Goal: Entertainment & Leisure: Consume media (video, audio)

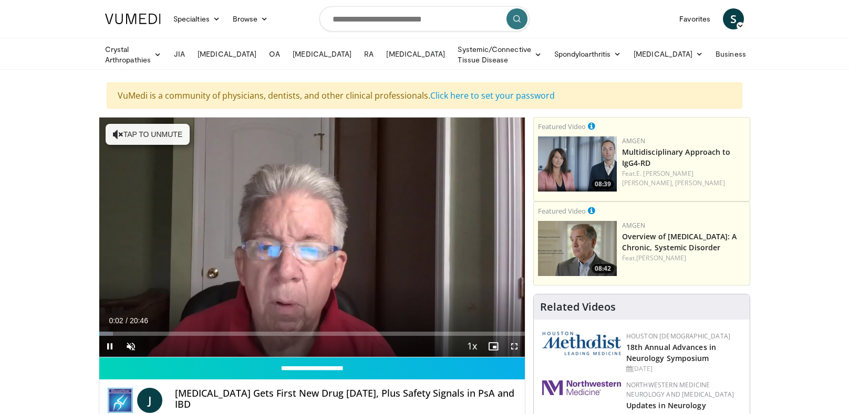
click at [141, 344] on div "Volume Level" at bounding box center [141, 346] width 0 height 4
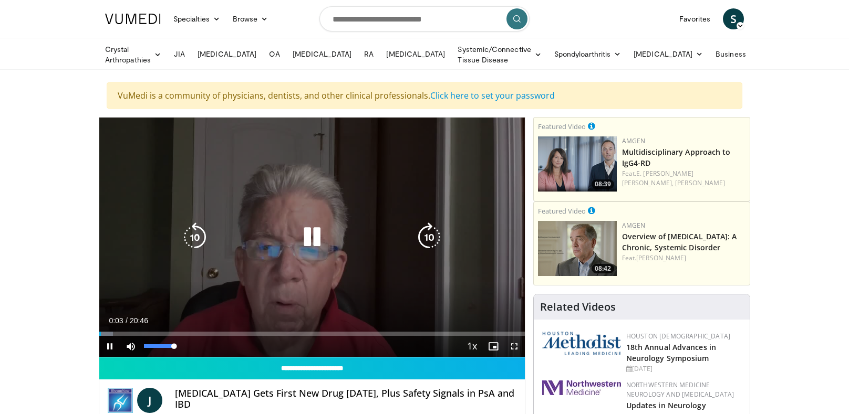
click at [353, 335] on div "10 seconds Tap to unmute" at bounding box center [311, 237] width 425 height 239
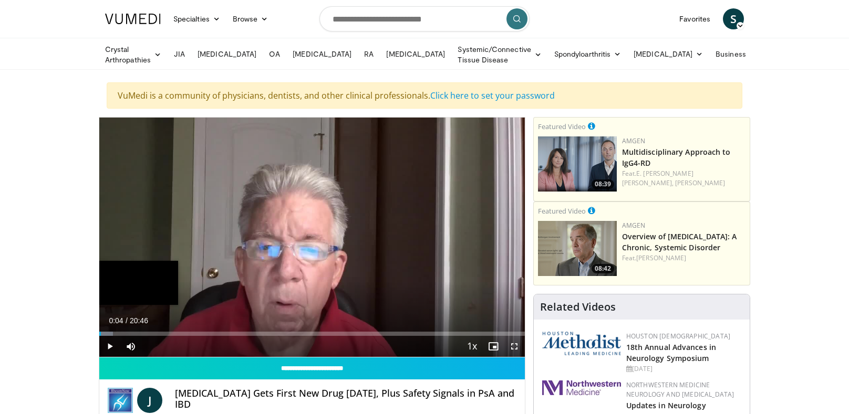
click at [356, 328] on div "Loaded : 3.20% 00:04" at bounding box center [311, 331] width 425 height 10
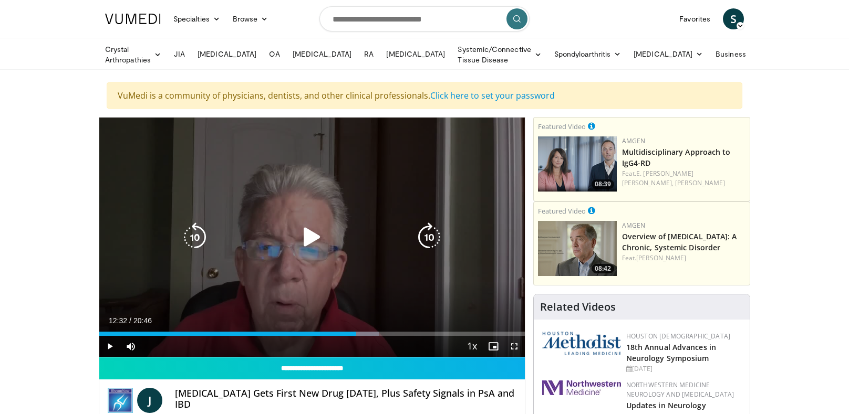
click at [296, 270] on div "10 seconds Tap to unmute" at bounding box center [311, 237] width 425 height 239
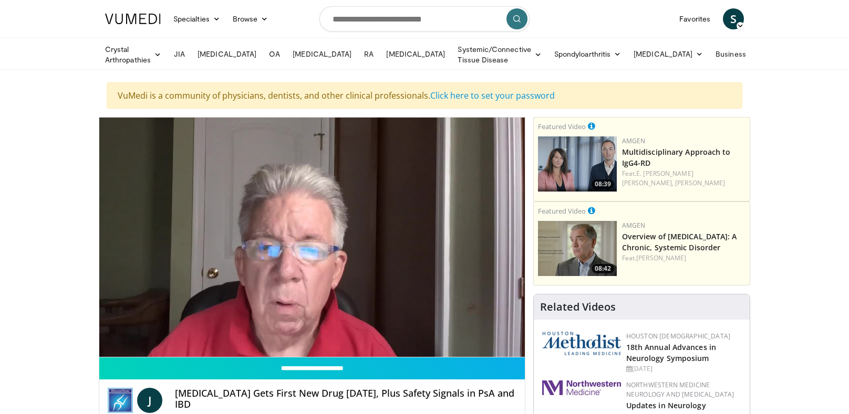
click at [326, 239] on icon "Video Player" at bounding box center [311, 237] width 29 height 29
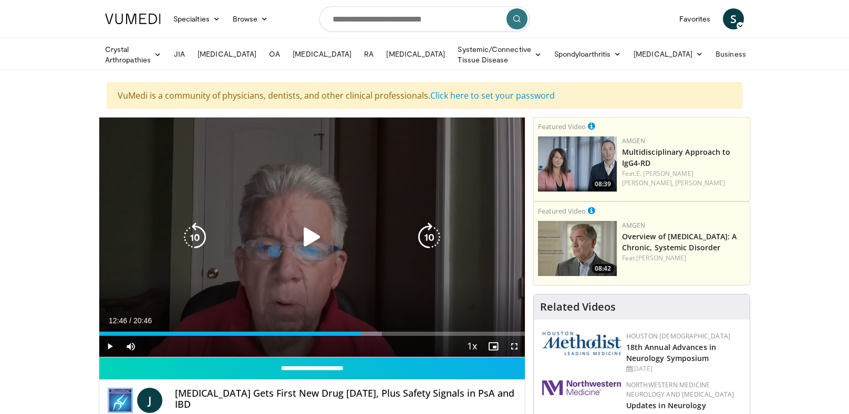
scroll to position [4, 0]
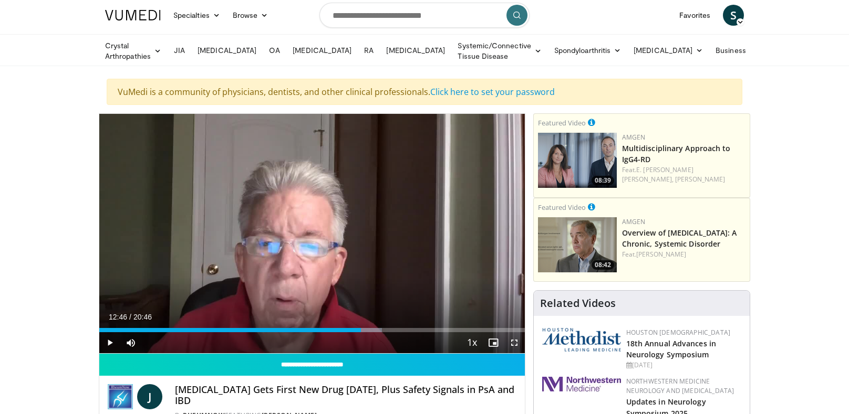
click at [329, 333] on div "Current Time 12:46 / Duration 20:46 Play Skip Backward Skip Forward Mute 0% Loa…" at bounding box center [311, 342] width 425 height 21
click at [329, 332] on div "Current Time 12:46 / Duration 20:46 Play Skip Backward Skip Forward Mute 0% Loa…" at bounding box center [311, 342] width 425 height 21
click at [270, 328] on div "09:34" at bounding box center [197, 330] width 196 height 4
click at [332, 332] on div "Current Time 11:57 / Duration 20:46 Pause Skip Backward Skip Forward Mute 0% Lo…" at bounding box center [311, 342] width 425 height 21
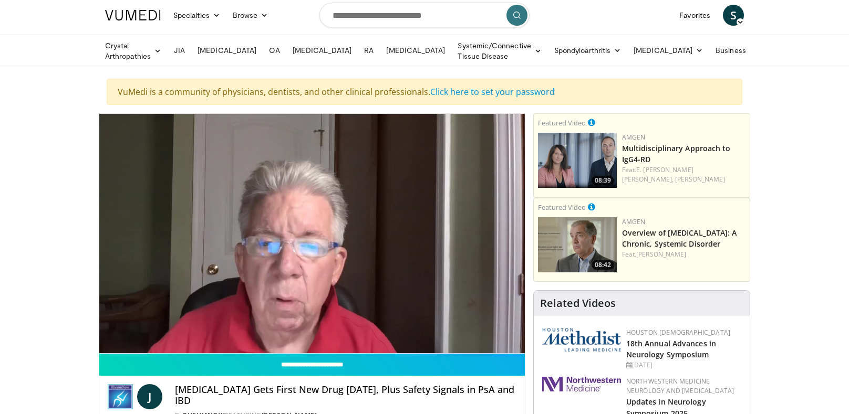
click at [353, 287] on div "10 seconds Tap to unmute" at bounding box center [311, 233] width 425 height 239
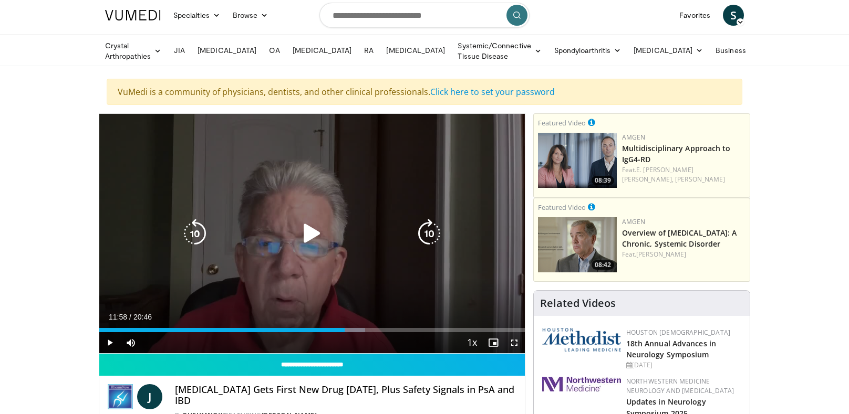
click at [195, 228] on icon "Video Player" at bounding box center [194, 233] width 29 height 29
click at [194, 231] on icon "Video Player" at bounding box center [194, 233] width 29 height 29
click at [195, 228] on icon "Video Player" at bounding box center [194, 233] width 29 height 29
click at [206, 226] on icon "Video Player" at bounding box center [194, 233] width 29 height 29
click at [195, 225] on icon "Video Player" at bounding box center [194, 233] width 29 height 29
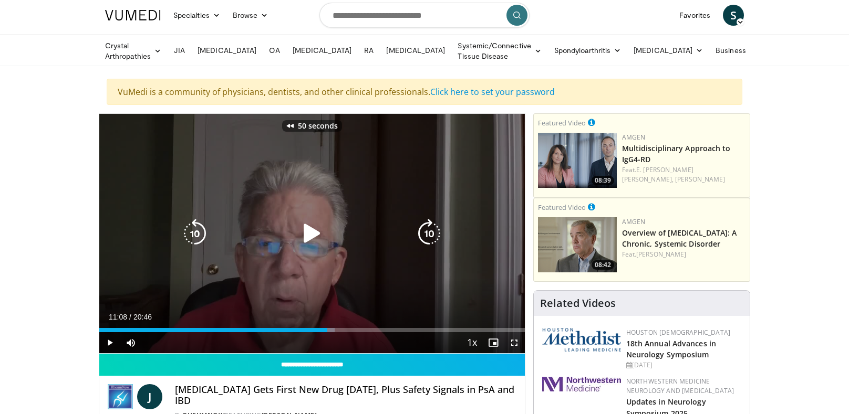
click at [315, 232] on icon "Video Player" at bounding box center [311, 233] width 29 height 29
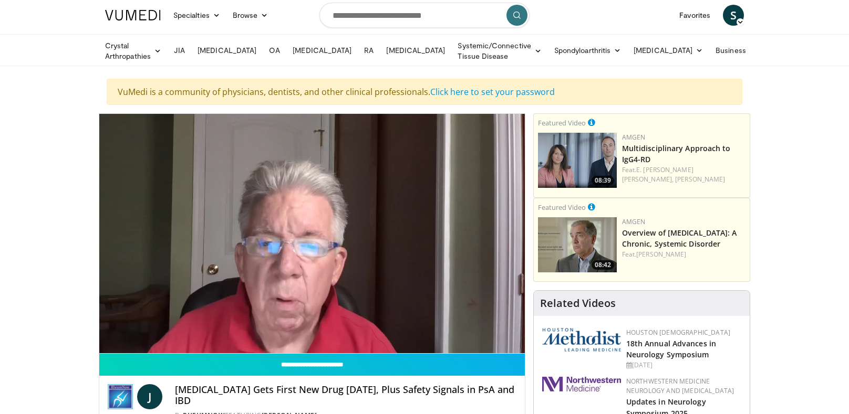
click at [194, 227] on icon "Video Player" at bounding box center [194, 233] width 29 height 29
click at [237, 224] on div "Video Player" at bounding box center [311, 233] width 255 height 21
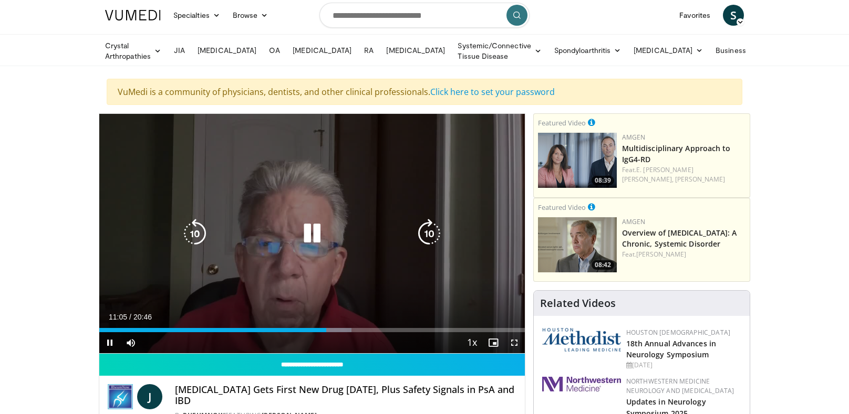
click at [193, 234] on icon "Video Player" at bounding box center [194, 233] width 29 height 29
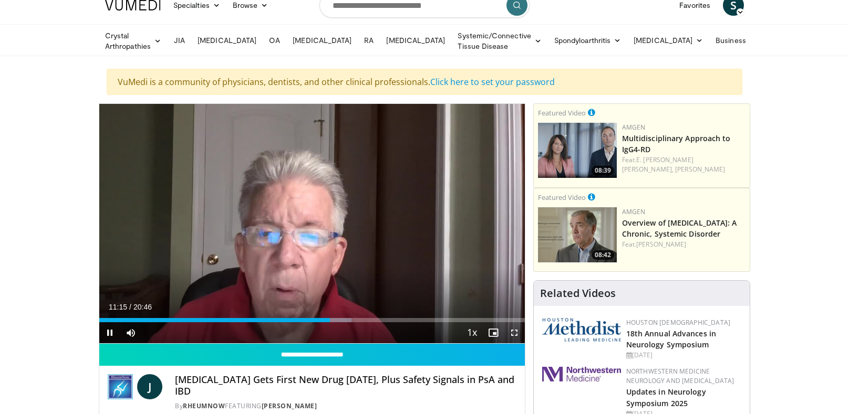
scroll to position [0, 0]
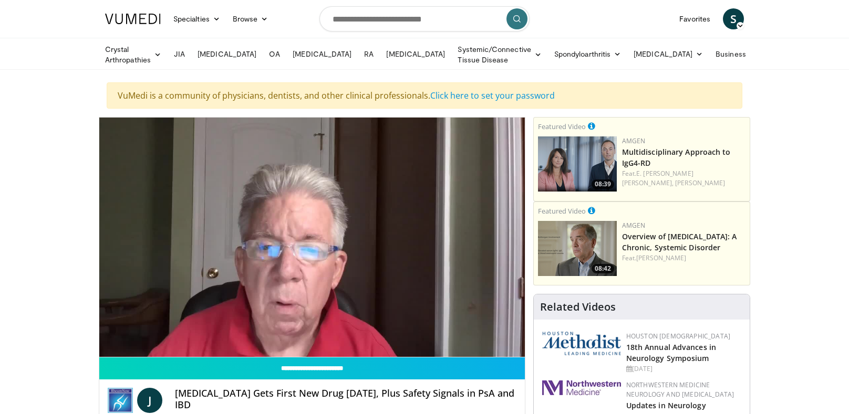
click at [288, 248] on div "10 seconds Tap to unmute" at bounding box center [311, 237] width 425 height 239
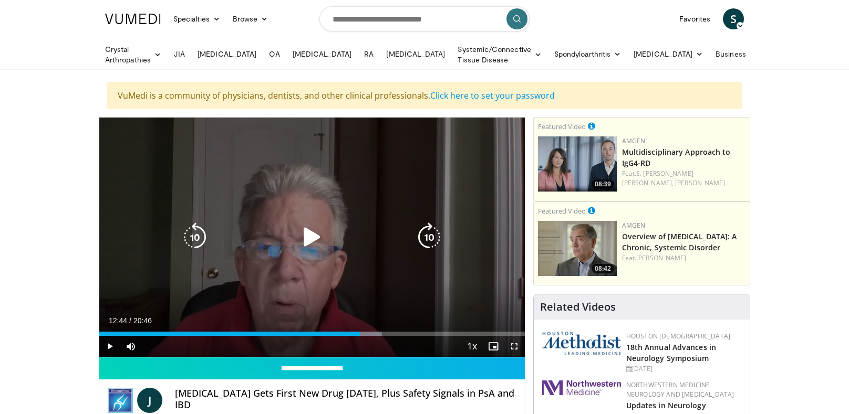
click at [195, 242] on icon "Video Player" at bounding box center [194, 237] width 29 height 29
click at [195, 238] on icon "Video Player" at bounding box center [194, 237] width 29 height 29
click at [204, 240] on icon "Video Player" at bounding box center [194, 237] width 29 height 29
click at [199, 234] on icon "Video Player" at bounding box center [194, 237] width 29 height 29
click at [312, 234] on icon "Video Player" at bounding box center [311, 237] width 29 height 29
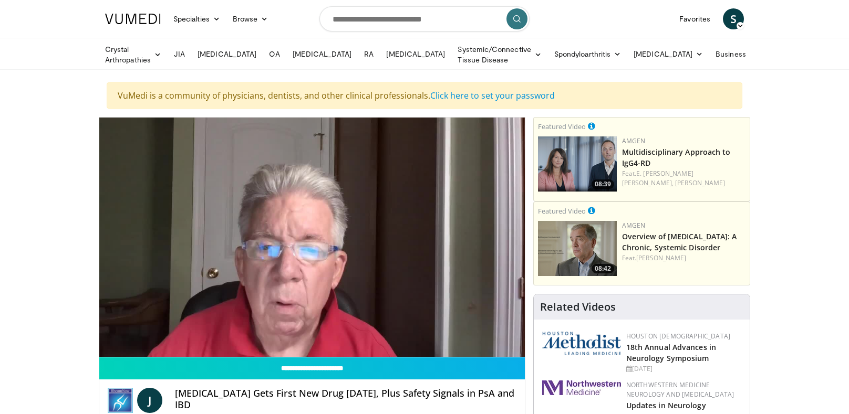
click at [360, 252] on div "40 seconds Tap to unmute" at bounding box center [311, 237] width 425 height 239
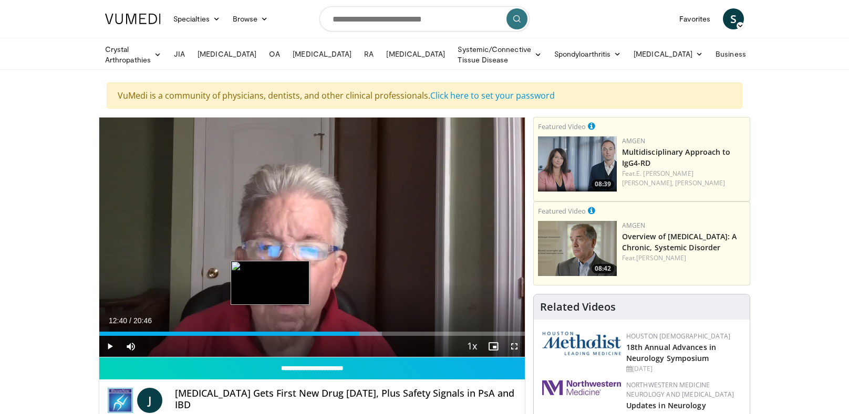
click at [339, 332] on div "12:40" at bounding box center [228, 334] width 259 height 4
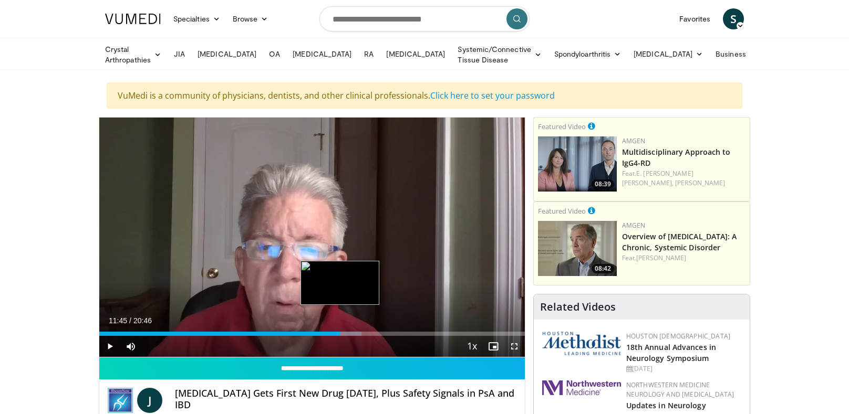
click at [327, 332] on div "11:45" at bounding box center [219, 334] width 241 height 4
click at [361, 227] on div "Video Player" at bounding box center [311, 237] width 255 height 21
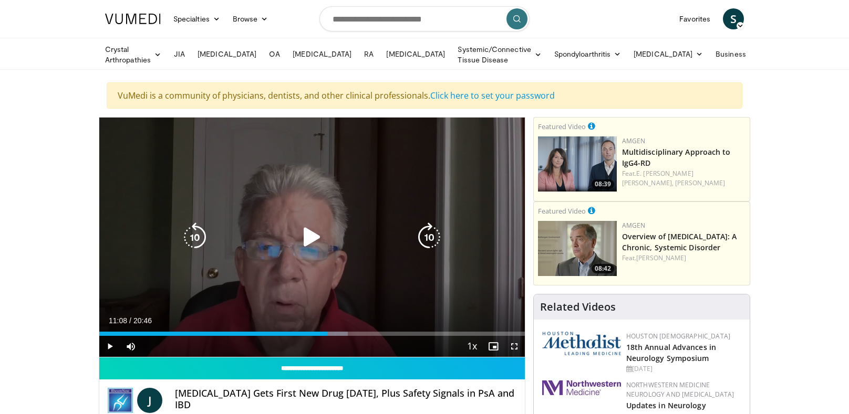
click at [310, 231] on icon "Video Player" at bounding box center [311, 237] width 29 height 29
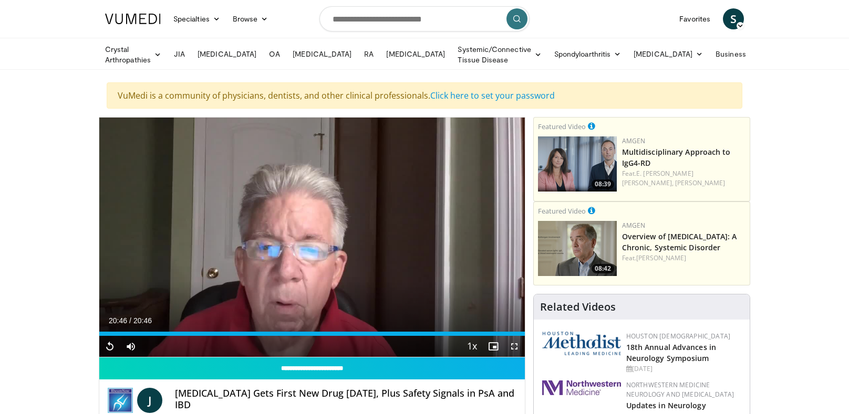
click at [469, 332] on div "20:46" at bounding box center [311, 334] width 425 height 4
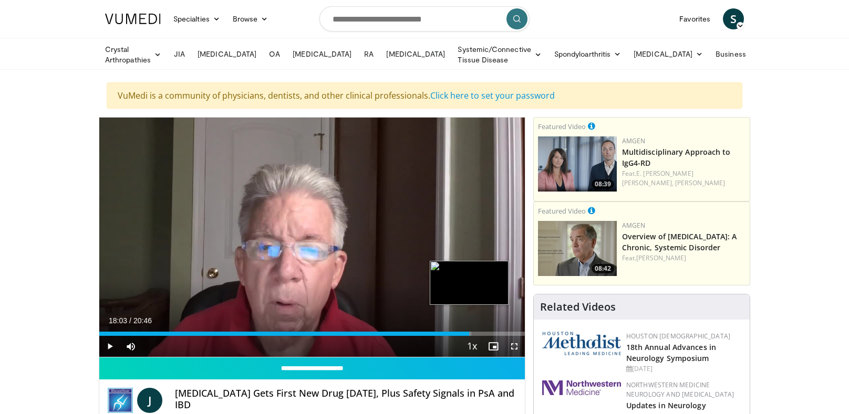
click at [469, 332] on div "18:03" at bounding box center [284, 334] width 370 height 4
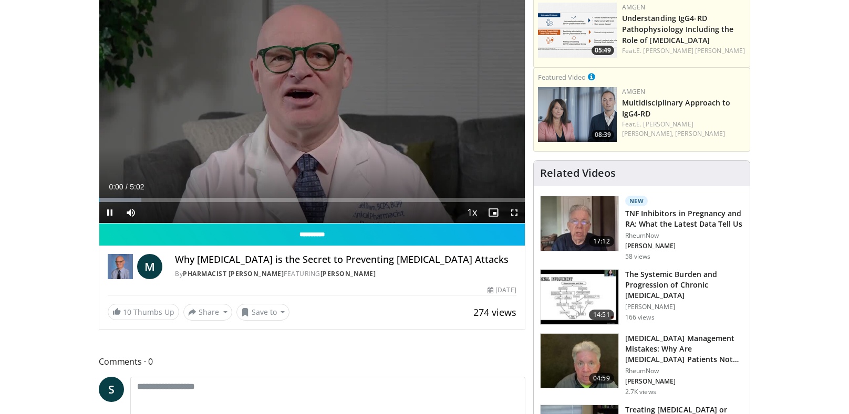
scroll to position [135, 0]
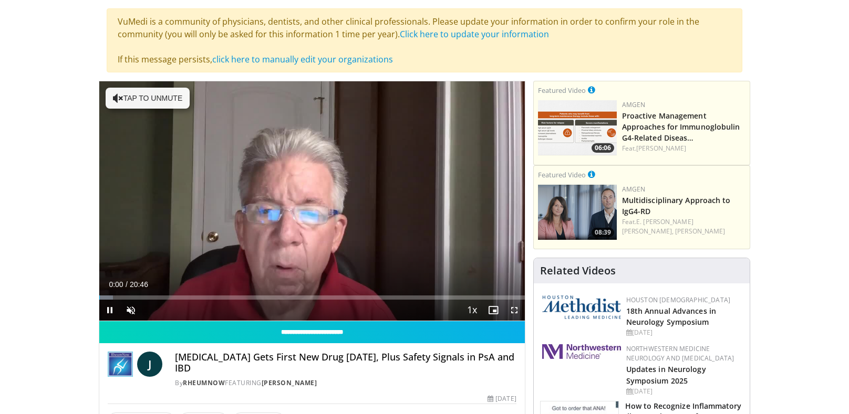
scroll to position [112, 0]
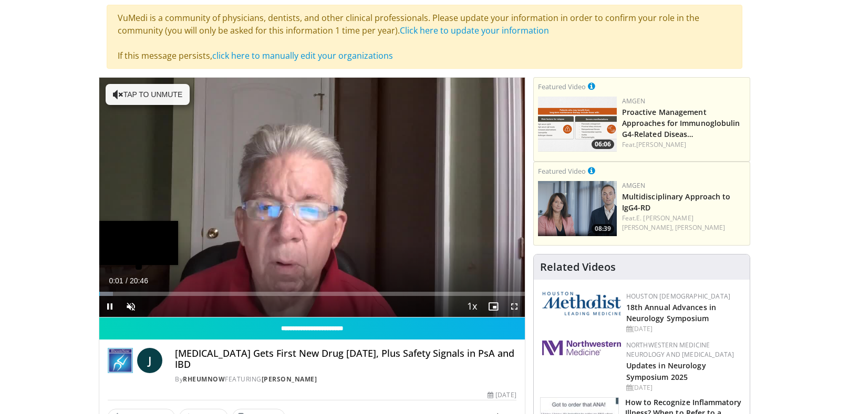
click at [495, 287] on div "Loaded : 3.20% 00:01" at bounding box center [311, 291] width 425 height 10
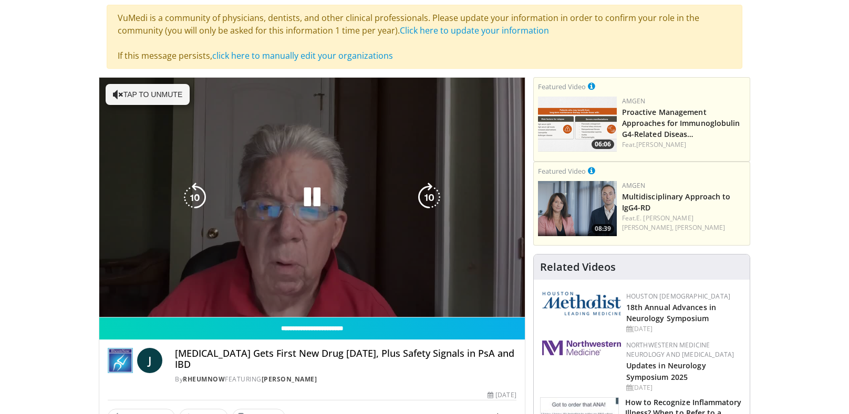
click at [122, 92] on div "10 seconds Tap to unmute" at bounding box center [311, 197] width 425 height 239
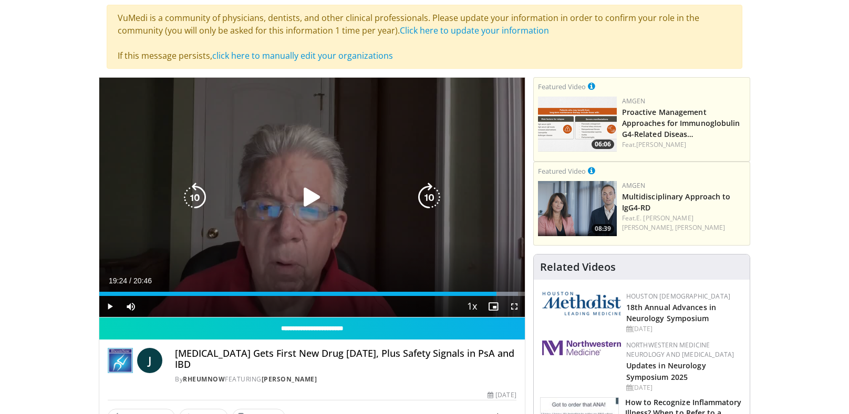
click at [432, 193] on icon "Video Player" at bounding box center [428, 197] width 29 height 29
click at [430, 202] on icon "Video Player" at bounding box center [428, 197] width 29 height 29
click at [303, 192] on icon "Video Player" at bounding box center [311, 197] width 29 height 29
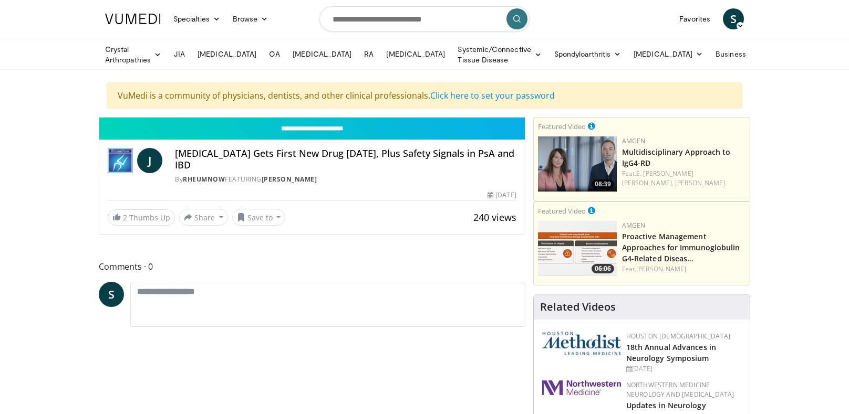
scroll to position [103, 0]
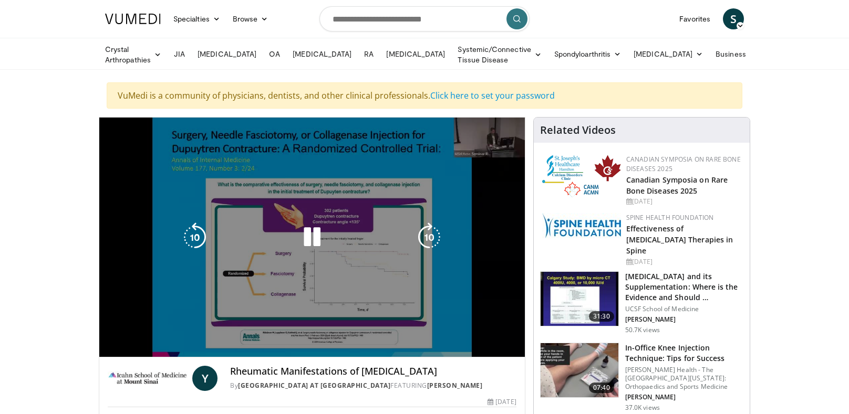
click at [323, 250] on div "10 seconds Tap to unmute" at bounding box center [311, 237] width 425 height 239
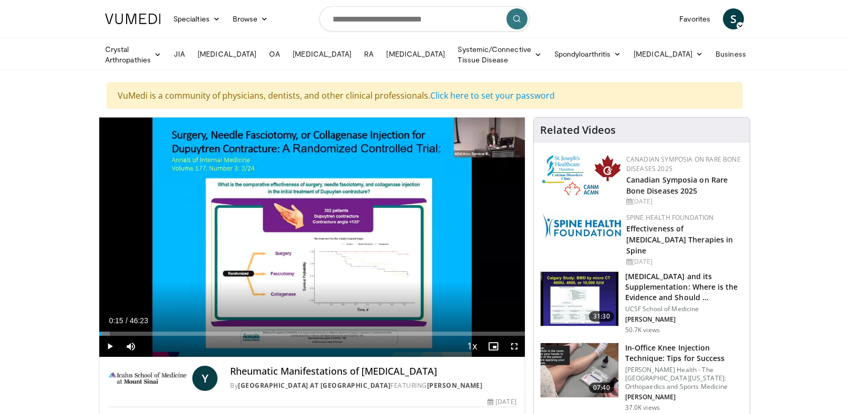
click at [329, 202] on div "10 seconds Tap to unmute" at bounding box center [311, 237] width 425 height 239
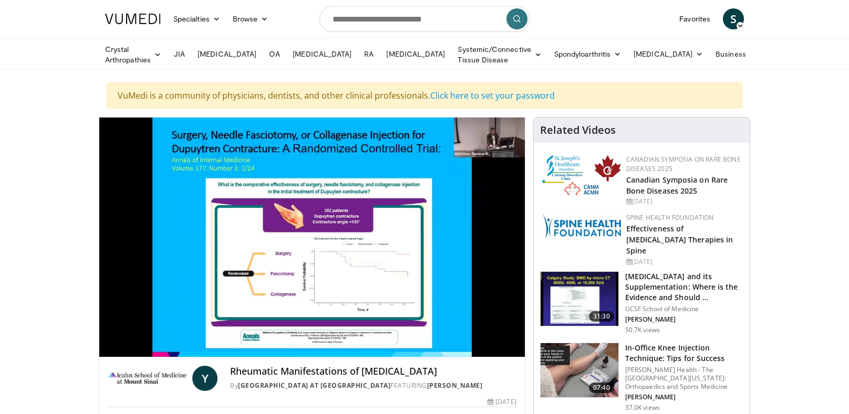
click at [329, 234] on div "Video Player" at bounding box center [311, 237] width 255 height 21
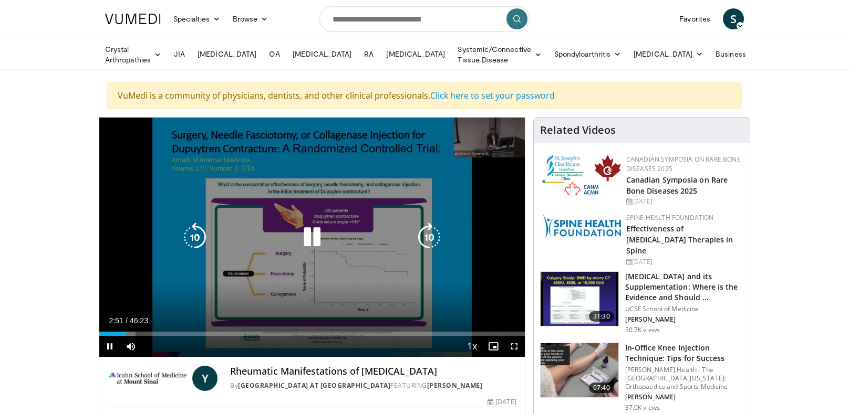
click at [194, 231] on icon "Video Player" at bounding box center [194, 237] width 29 height 29
click at [202, 240] on icon "Video Player" at bounding box center [194, 237] width 29 height 29
click at [195, 234] on icon "Video Player" at bounding box center [194, 237] width 29 height 29
click at [313, 233] on icon "Video Player" at bounding box center [311, 237] width 29 height 29
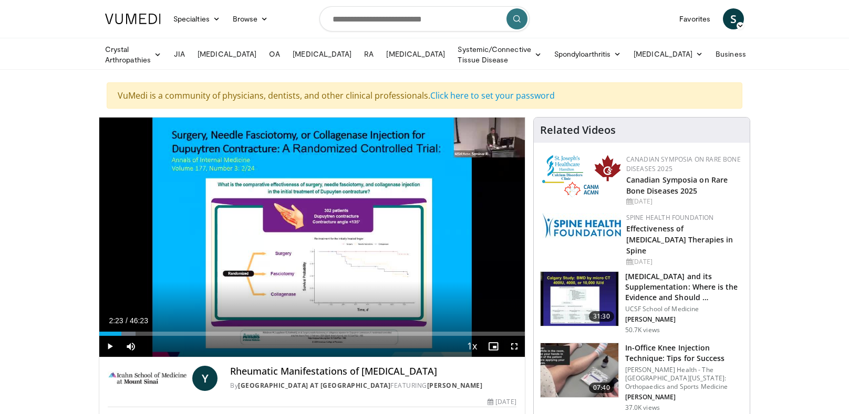
click at [312, 228] on icon "Video Player" at bounding box center [311, 237] width 29 height 29
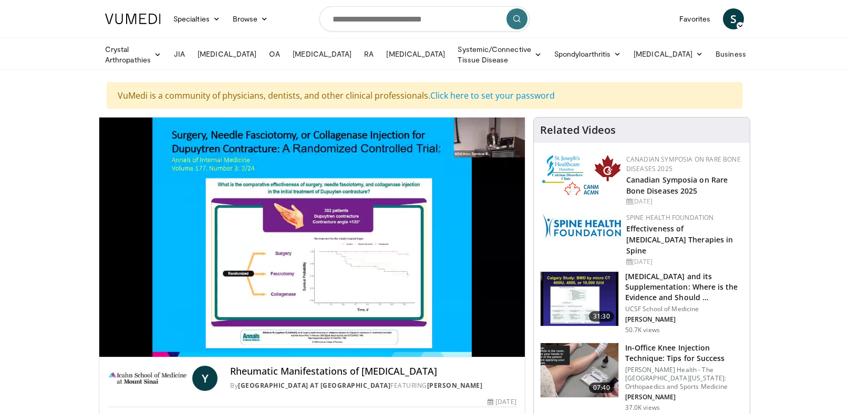
click at [257, 244] on div "Video Player" at bounding box center [311, 237] width 255 height 21
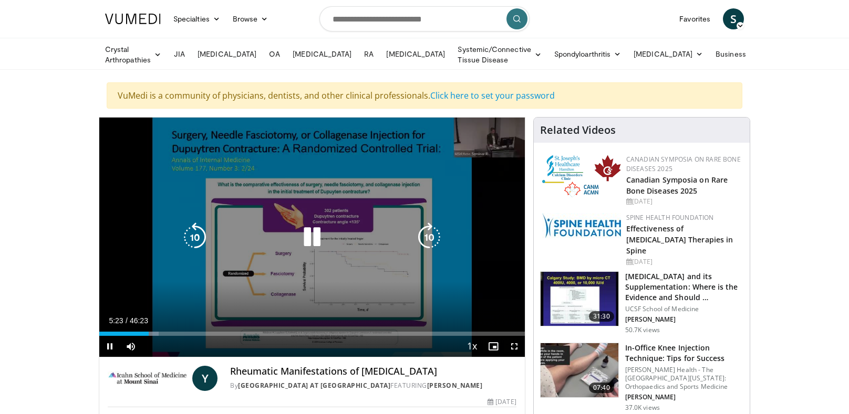
click at [195, 232] on icon "Video Player" at bounding box center [194, 237] width 29 height 29
click at [315, 233] on icon "Video Player" at bounding box center [311, 237] width 29 height 29
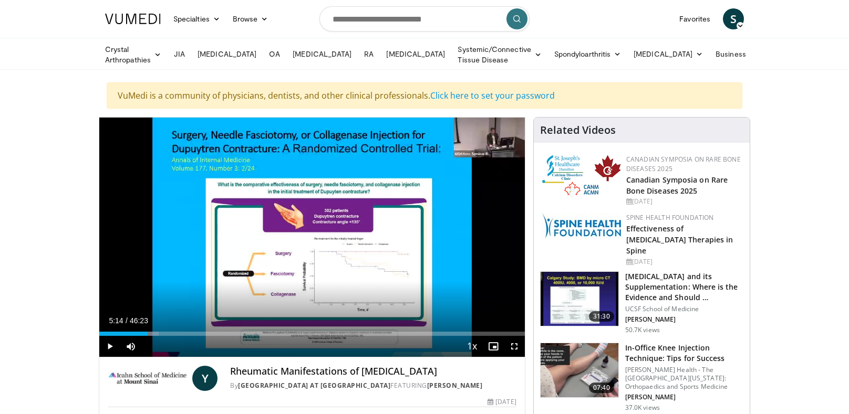
click at [318, 235] on icon "Video Player" at bounding box center [311, 237] width 29 height 29
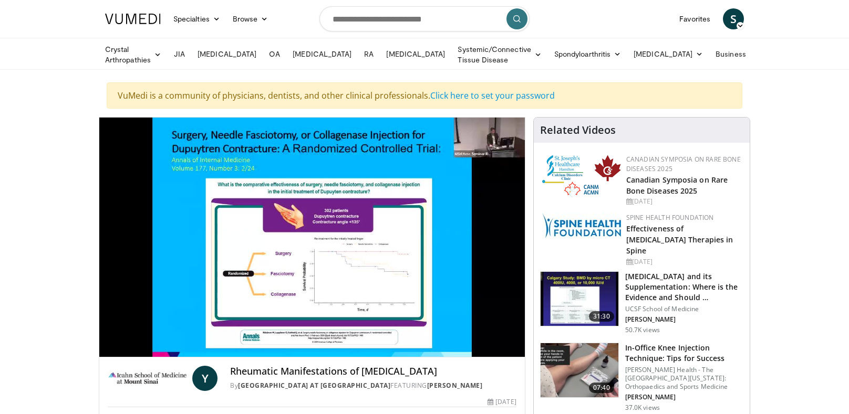
click at [301, 257] on div "10 seconds Tap to unmute" at bounding box center [311, 237] width 425 height 239
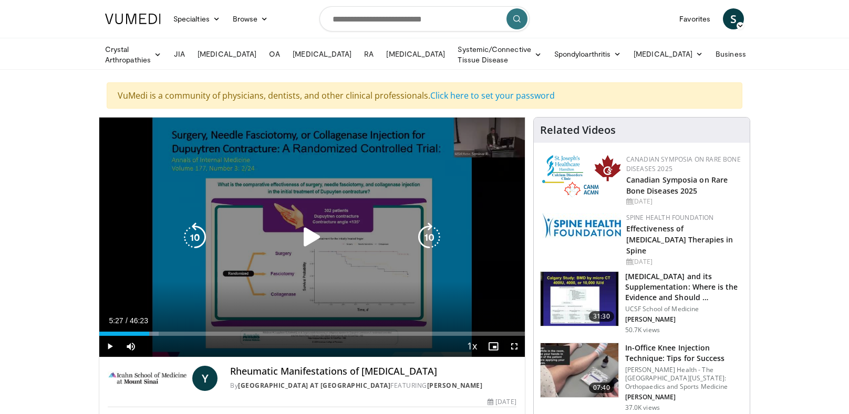
click at [199, 237] on icon "Video Player" at bounding box center [194, 237] width 29 height 29
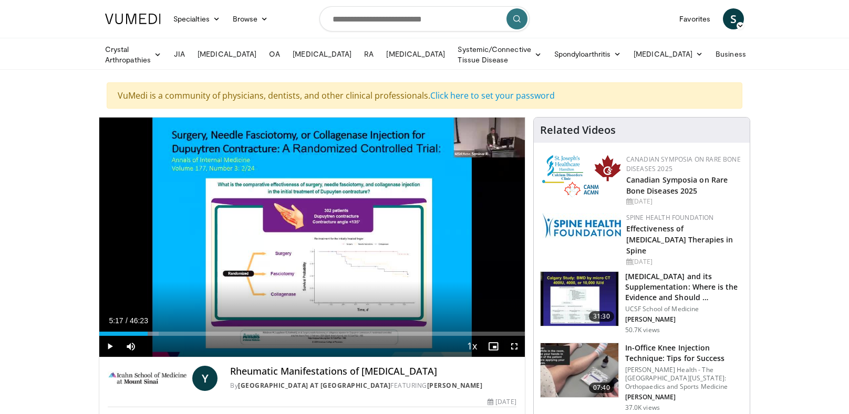
click at [318, 218] on div "10 seconds Tap to unmute" at bounding box center [311, 237] width 425 height 239
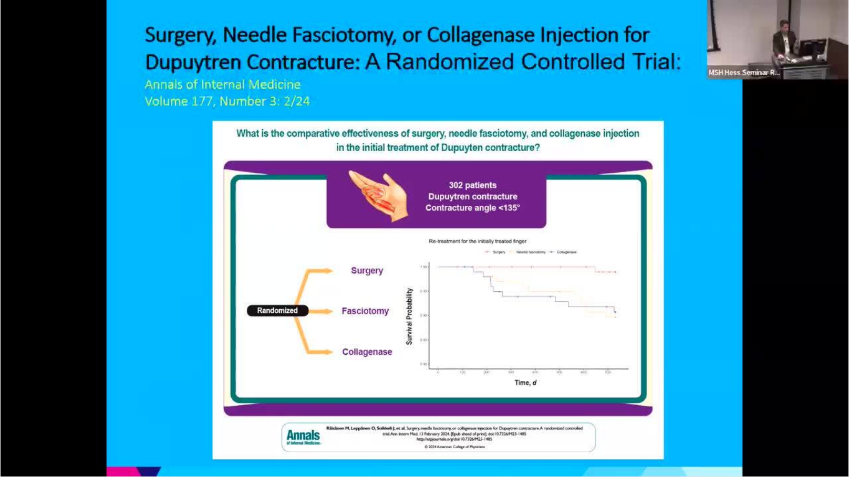
click at [249, 263] on div "10 seconds Tap to unmute" at bounding box center [424, 238] width 849 height 477
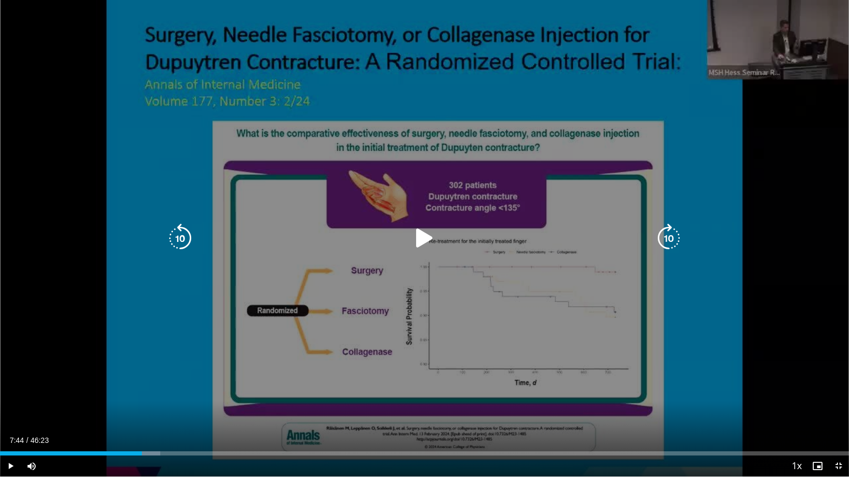
click at [177, 236] on icon "Video Player" at bounding box center [179, 238] width 29 height 29
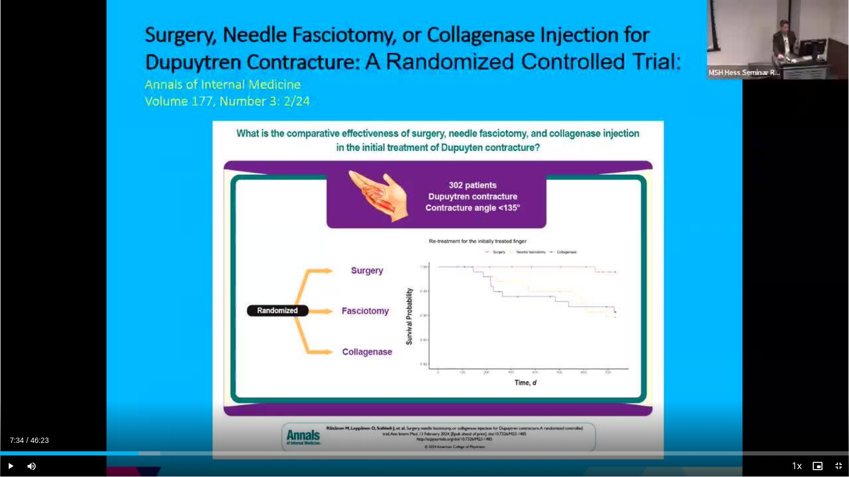
click at [381, 303] on div "10 seconds Tap to unmute" at bounding box center [424, 238] width 849 height 477
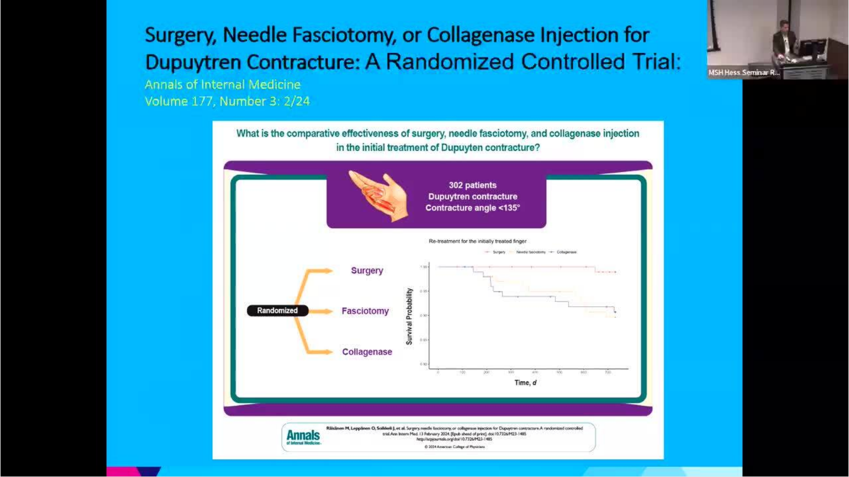
click at [226, 231] on div "Video Player" at bounding box center [424, 238] width 509 height 21
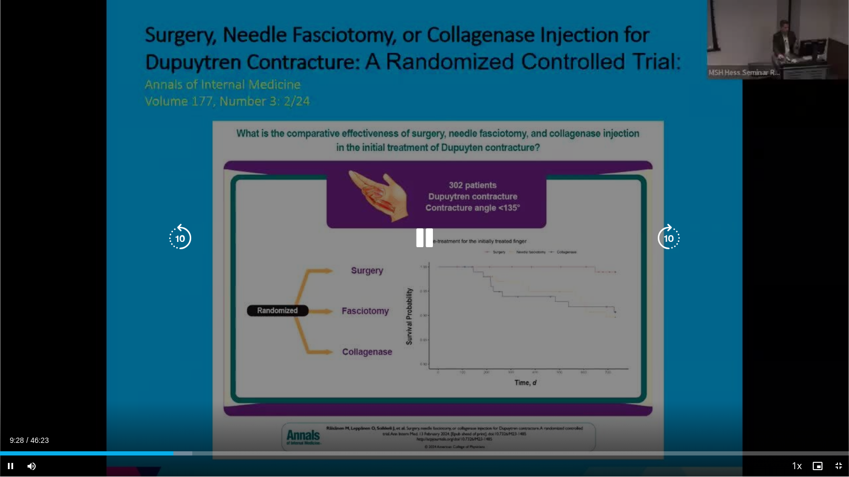
click at [181, 241] on icon "Video Player" at bounding box center [179, 238] width 29 height 29
click at [418, 243] on icon "Video Player" at bounding box center [424, 238] width 29 height 29
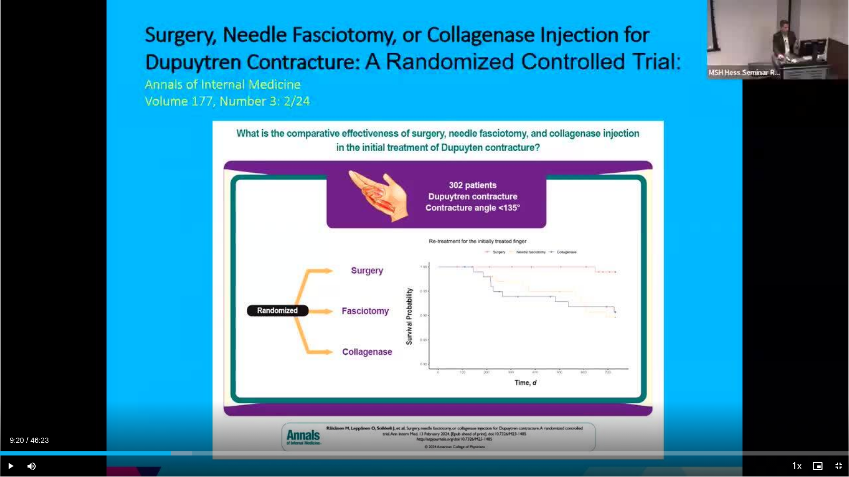
click at [393, 274] on div "10 seconds Tap to unmute" at bounding box center [424, 238] width 849 height 477
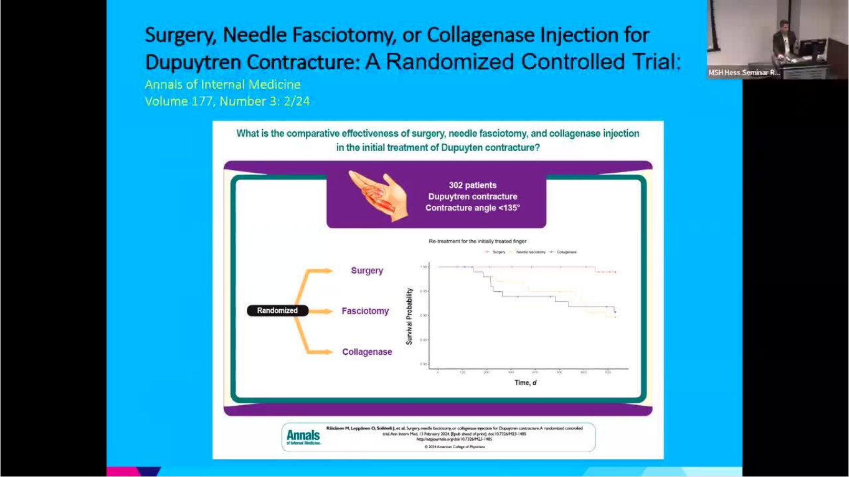
click at [452, 179] on div "10 seconds Tap to unmute" at bounding box center [424, 238] width 849 height 477
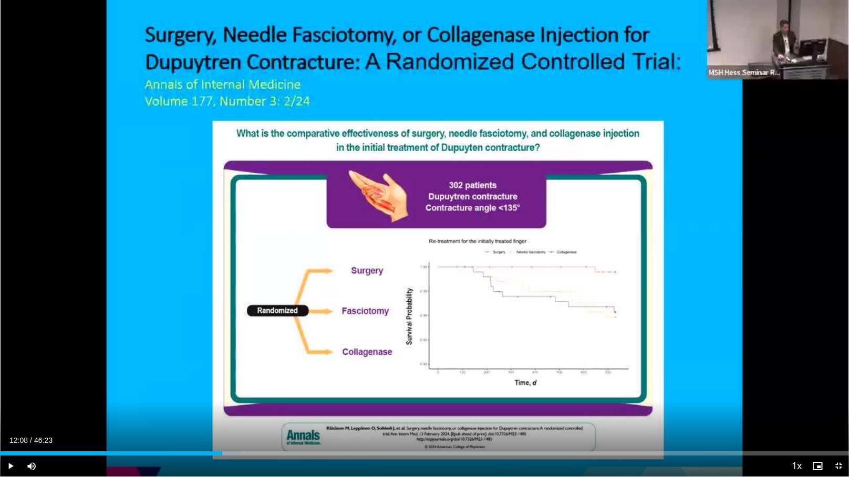
click at [400, 291] on div "10 seconds Tap to unmute" at bounding box center [424, 238] width 849 height 477
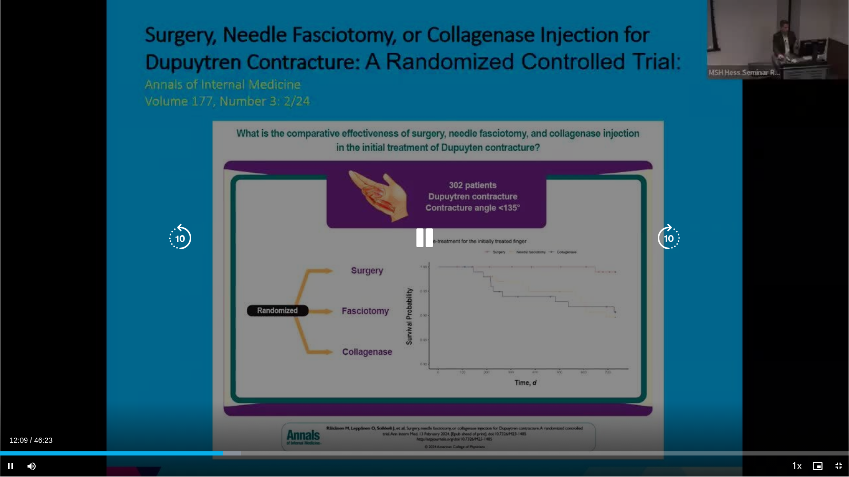
click at [429, 233] on icon "Video Player" at bounding box center [424, 238] width 29 height 29
click at [414, 225] on icon "Video Player" at bounding box center [424, 238] width 29 height 29
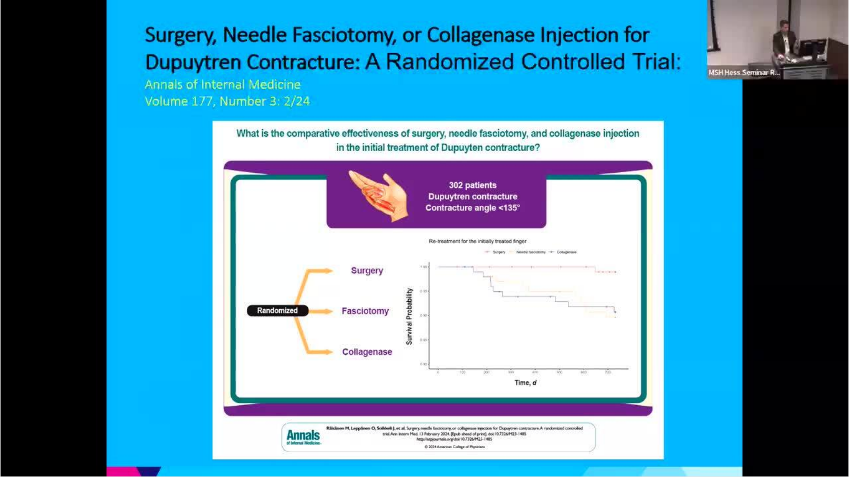
click at [397, 239] on div "Video Player" at bounding box center [424, 238] width 509 height 21
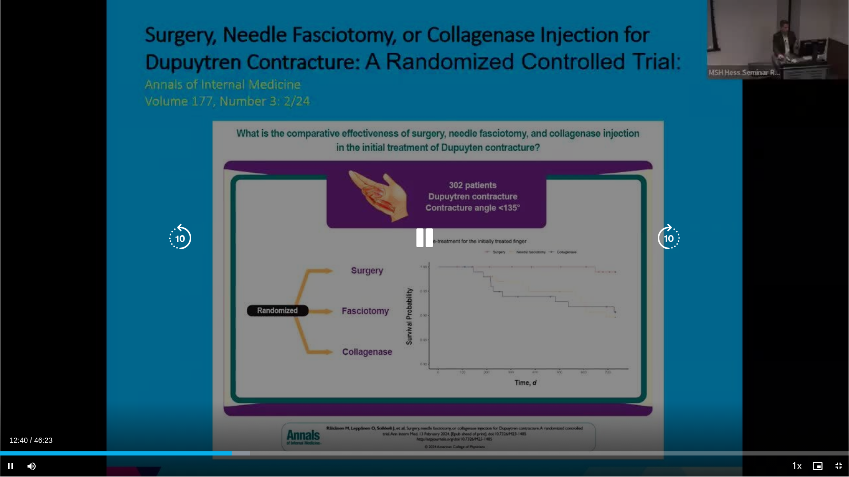
click at [426, 244] on icon "Video Player" at bounding box center [424, 238] width 29 height 29
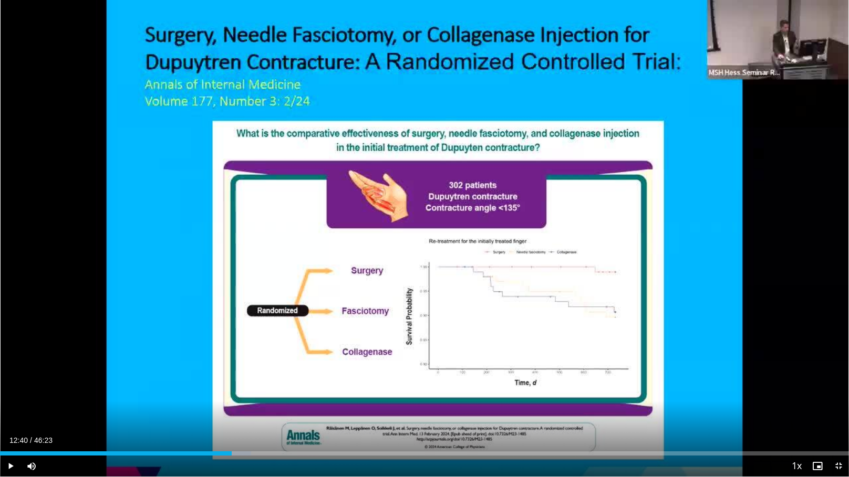
click at [414, 237] on icon "Video Player" at bounding box center [424, 238] width 29 height 29
click at [430, 290] on div "10 seconds Tap to unmute" at bounding box center [424, 238] width 849 height 477
click at [424, 251] on icon "Video Player" at bounding box center [424, 238] width 29 height 29
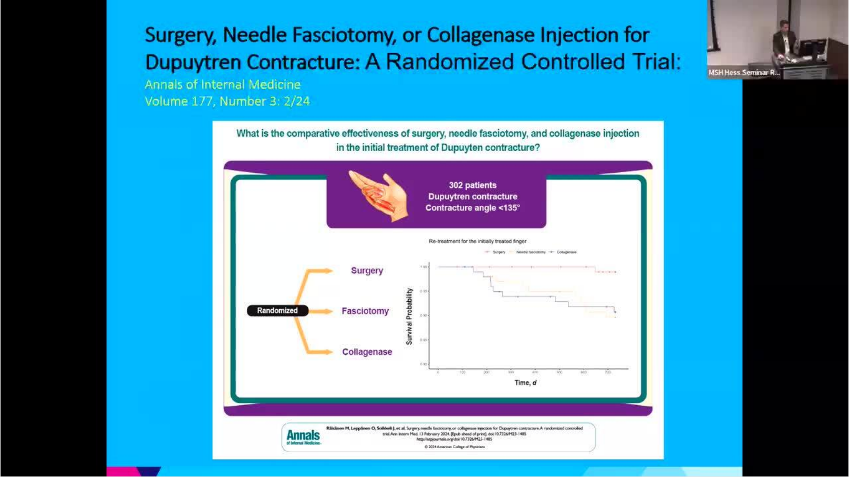
click at [392, 242] on div "Video Player" at bounding box center [424, 238] width 509 height 21
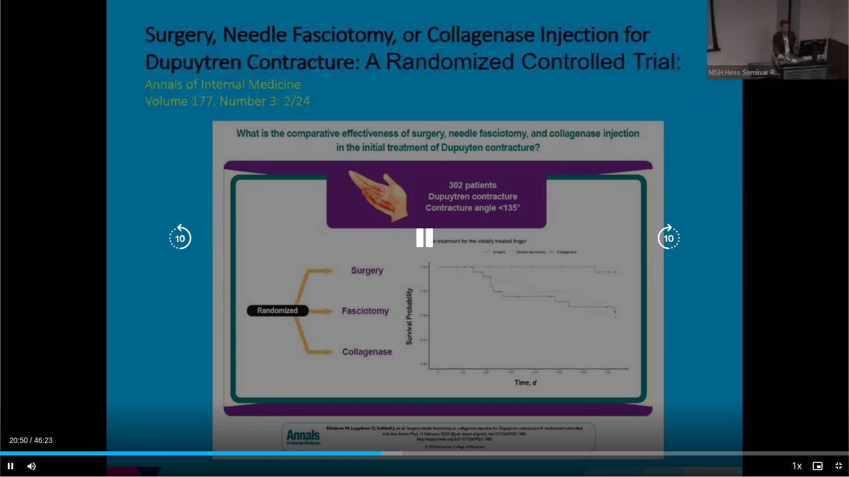
click at [176, 243] on icon "Video Player" at bounding box center [179, 238] width 29 height 29
click at [174, 238] on icon "Video Player" at bounding box center [179, 238] width 29 height 29
click at [425, 245] on icon "Video Player" at bounding box center [424, 238] width 29 height 29
click at [419, 247] on icon "Video Player" at bounding box center [424, 238] width 29 height 29
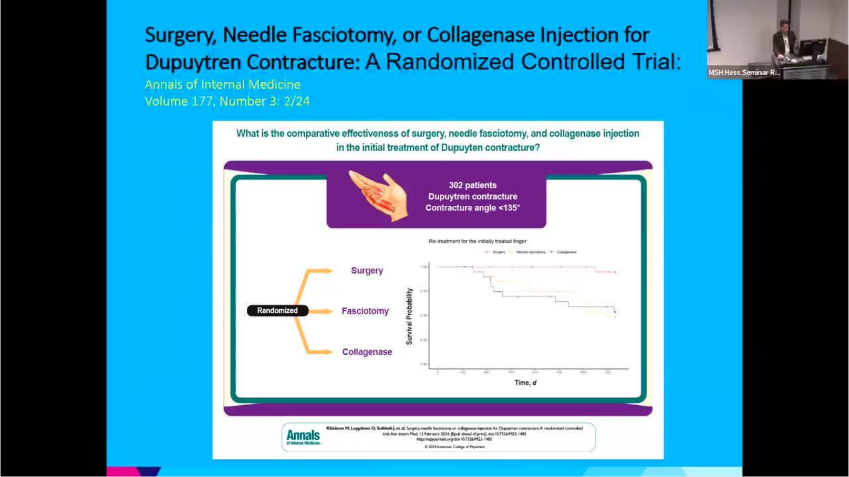
click at [508, 276] on div "20 seconds Tap to unmute" at bounding box center [424, 238] width 849 height 477
